Goal: Find specific page/section: Find specific page/section

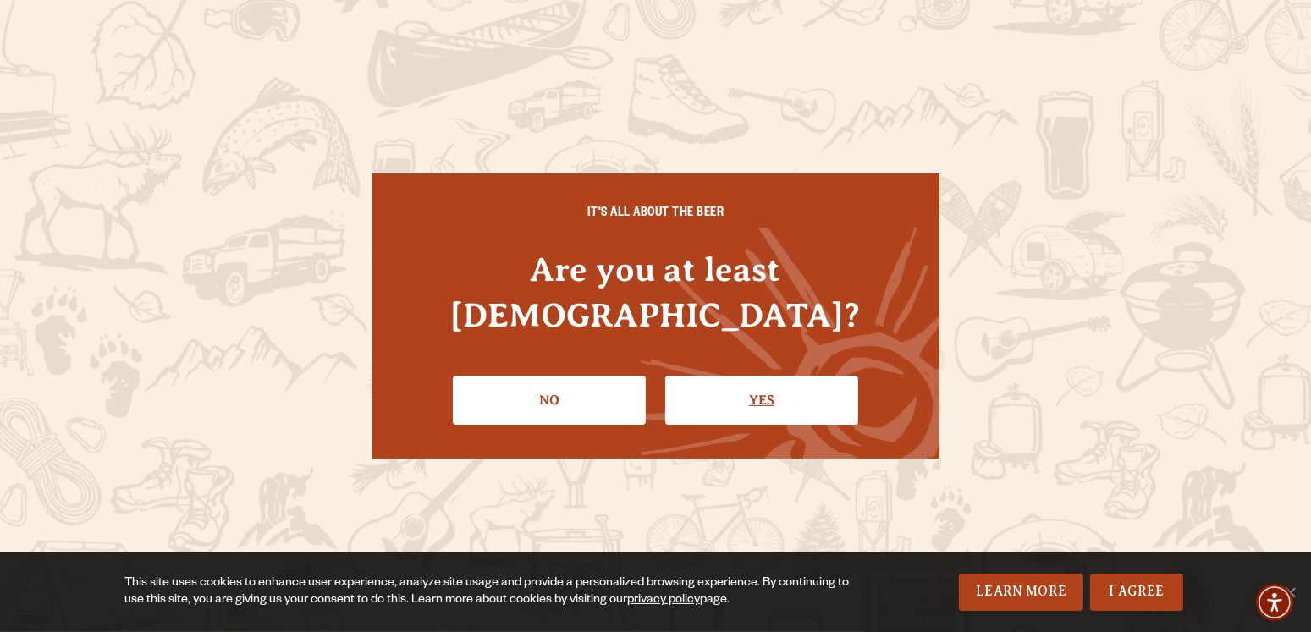
click at [741, 390] on link "Yes" at bounding box center [761, 400] width 193 height 49
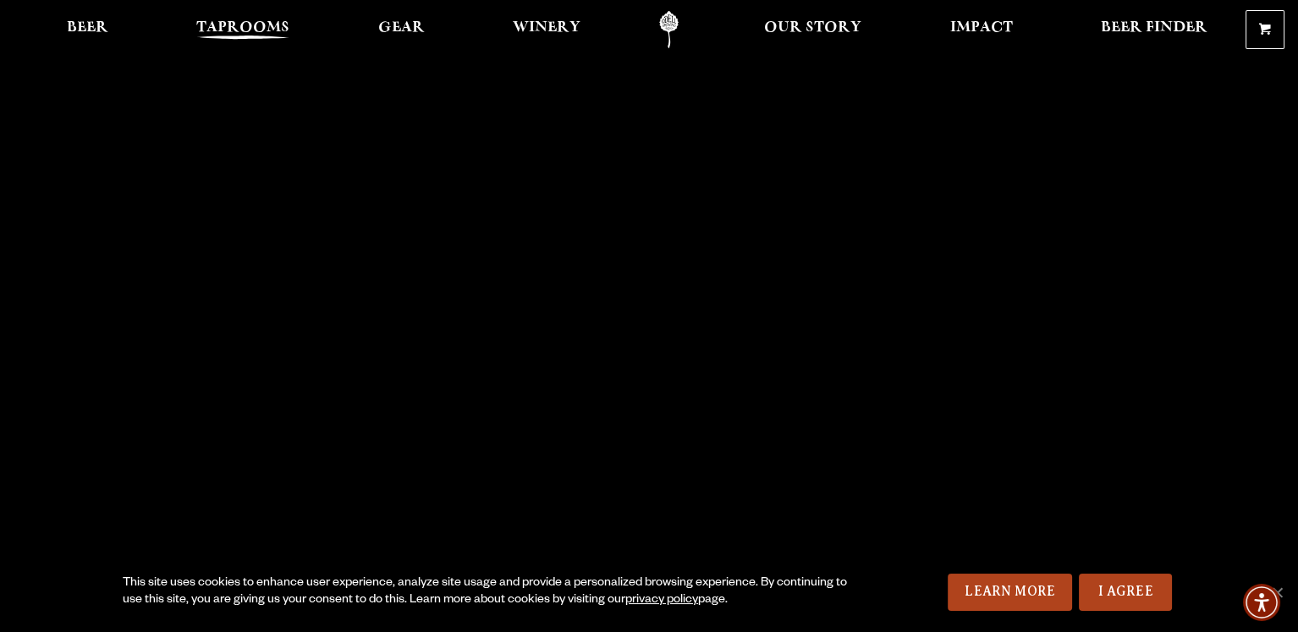
click at [228, 25] on span "Taprooms" at bounding box center [242, 28] width 93 height 14
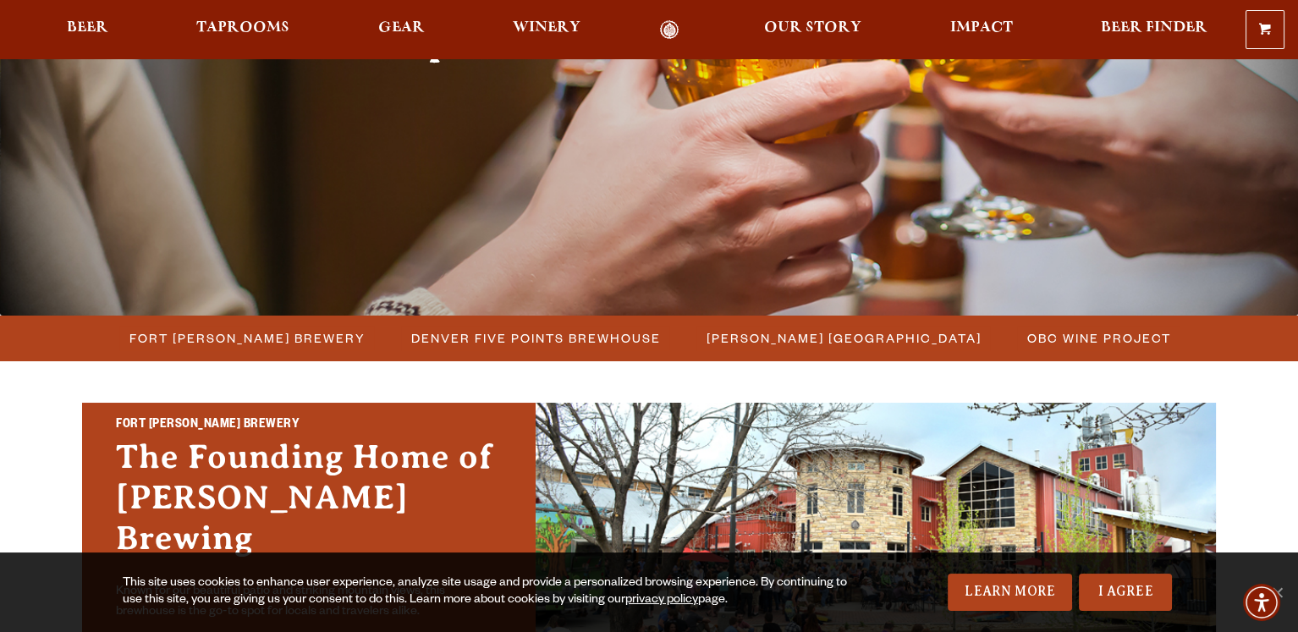
scroll to position [401, 0]
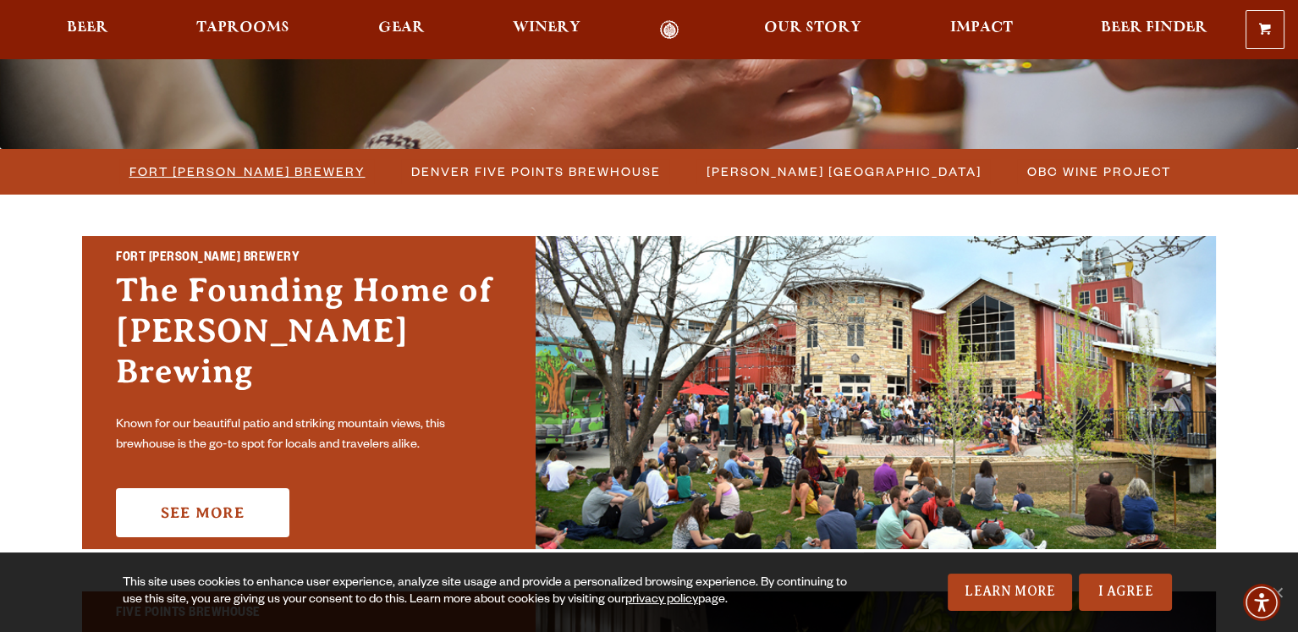
click at [250, 168] on span "Fort [PERSON_NAME] Brewery" at bounding box center [247, 171] width 236 height 25
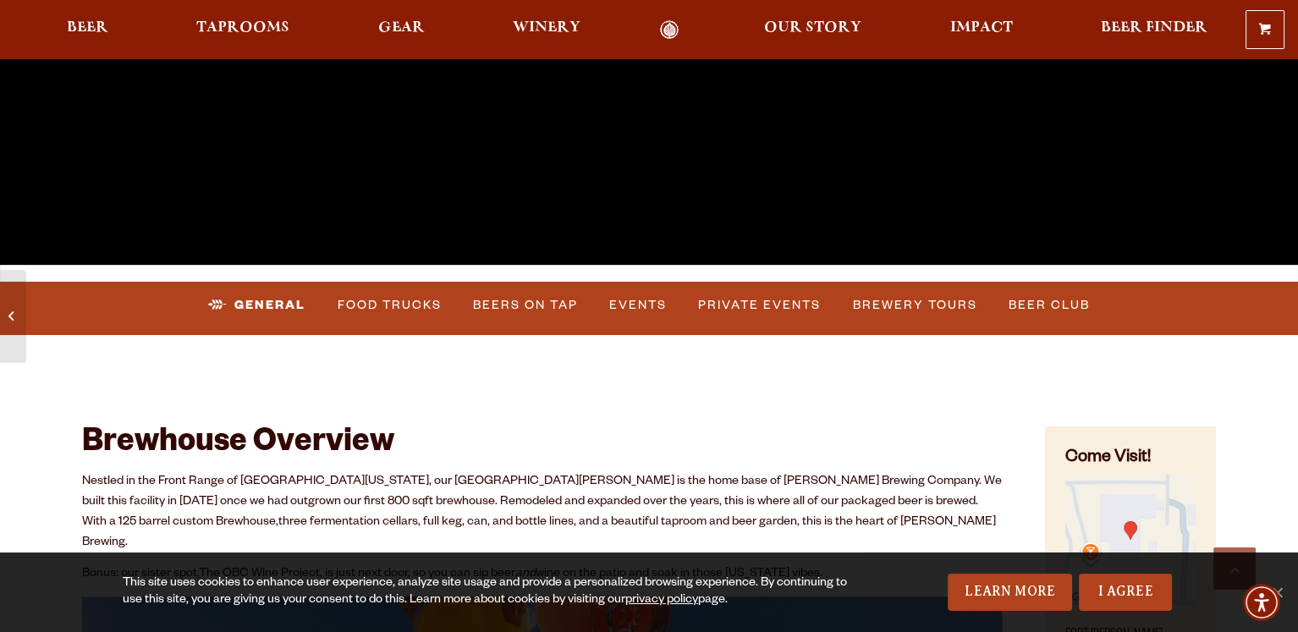
scroll to position [468, 0]
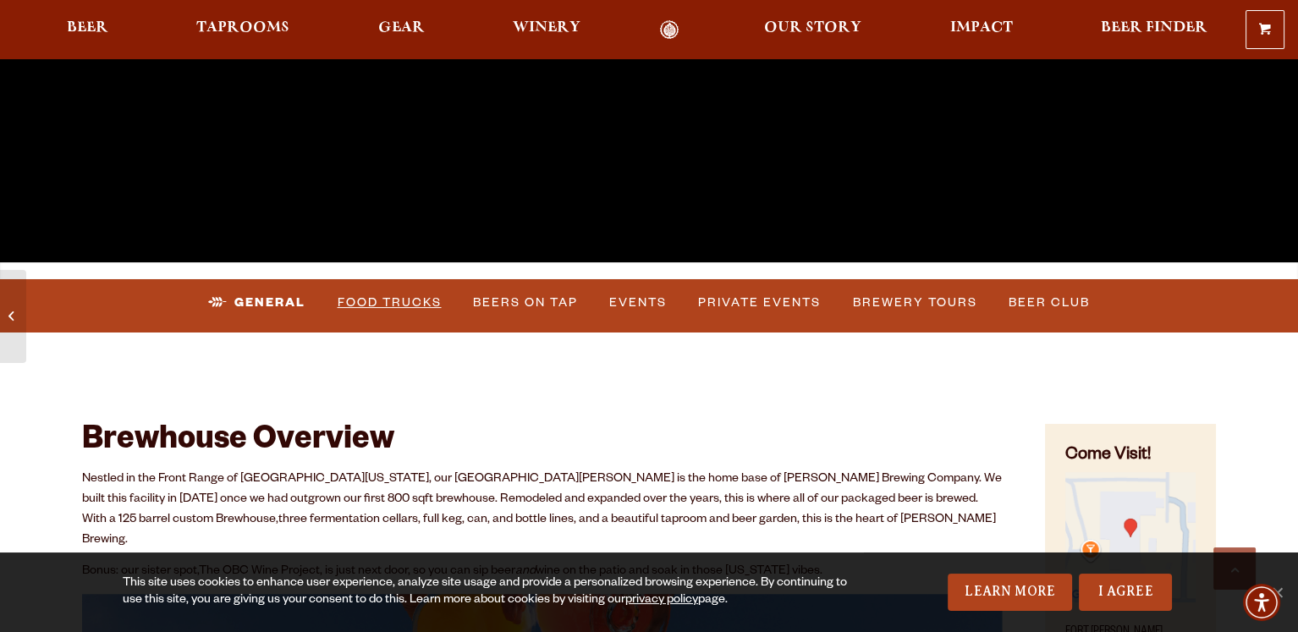
click at [377, 307] on link "Food Trucks" at bounding box center [390, 302] width 118 height 39
click at [392, 296] on link "Food Trucks" at bounding box center [375, 302] width 148 height 39
click at [398, 296] on link "Food Trucks" at bounding box center [375, 302] width 148 height 39
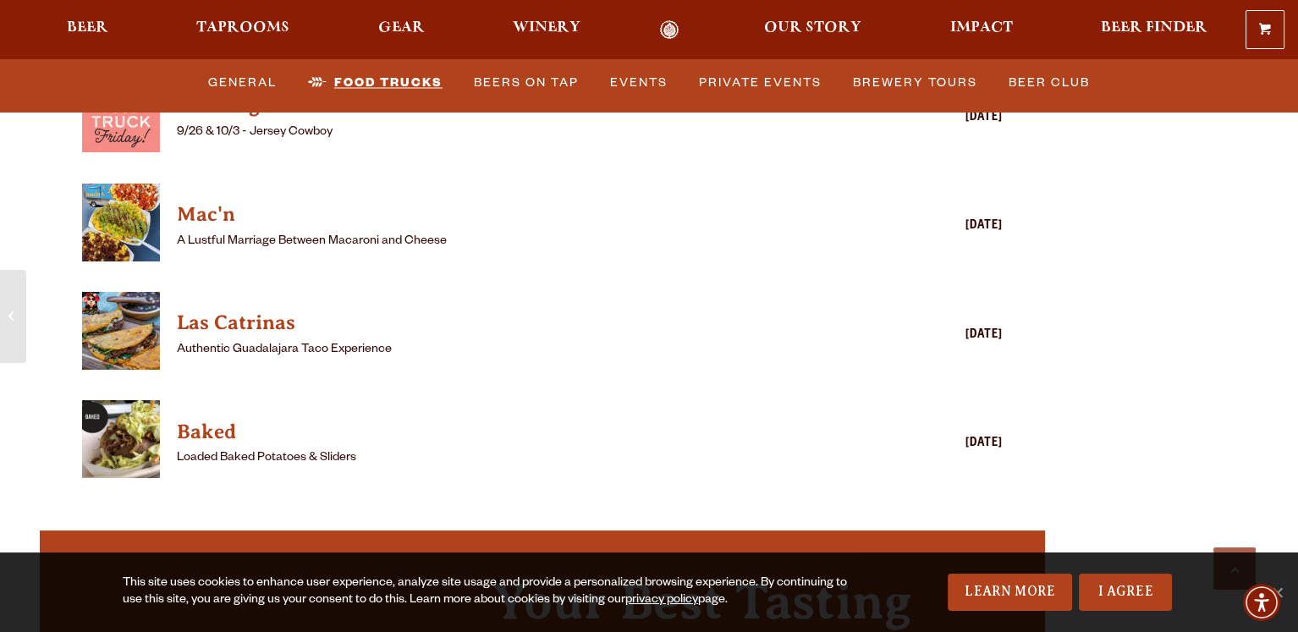
scroll to position [4714, 0]
